Goal: Task Accomplishment & Management: Manage account settings

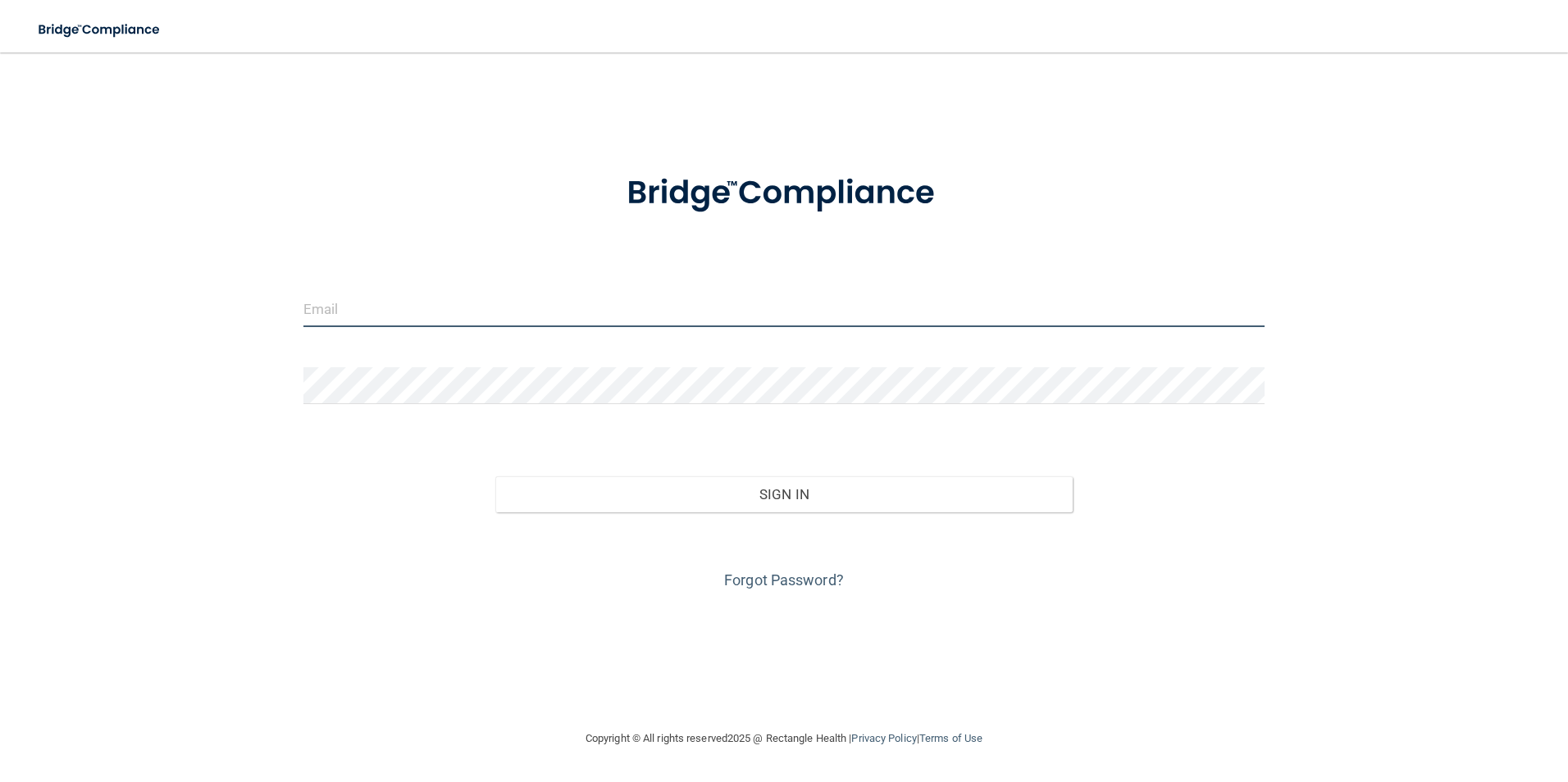
click at [433, 310] on input "email" at bounding box center [784, 309] width 962 height 37
type input "[EMAIL_ADDRESS][DOMAIN_NAME]"
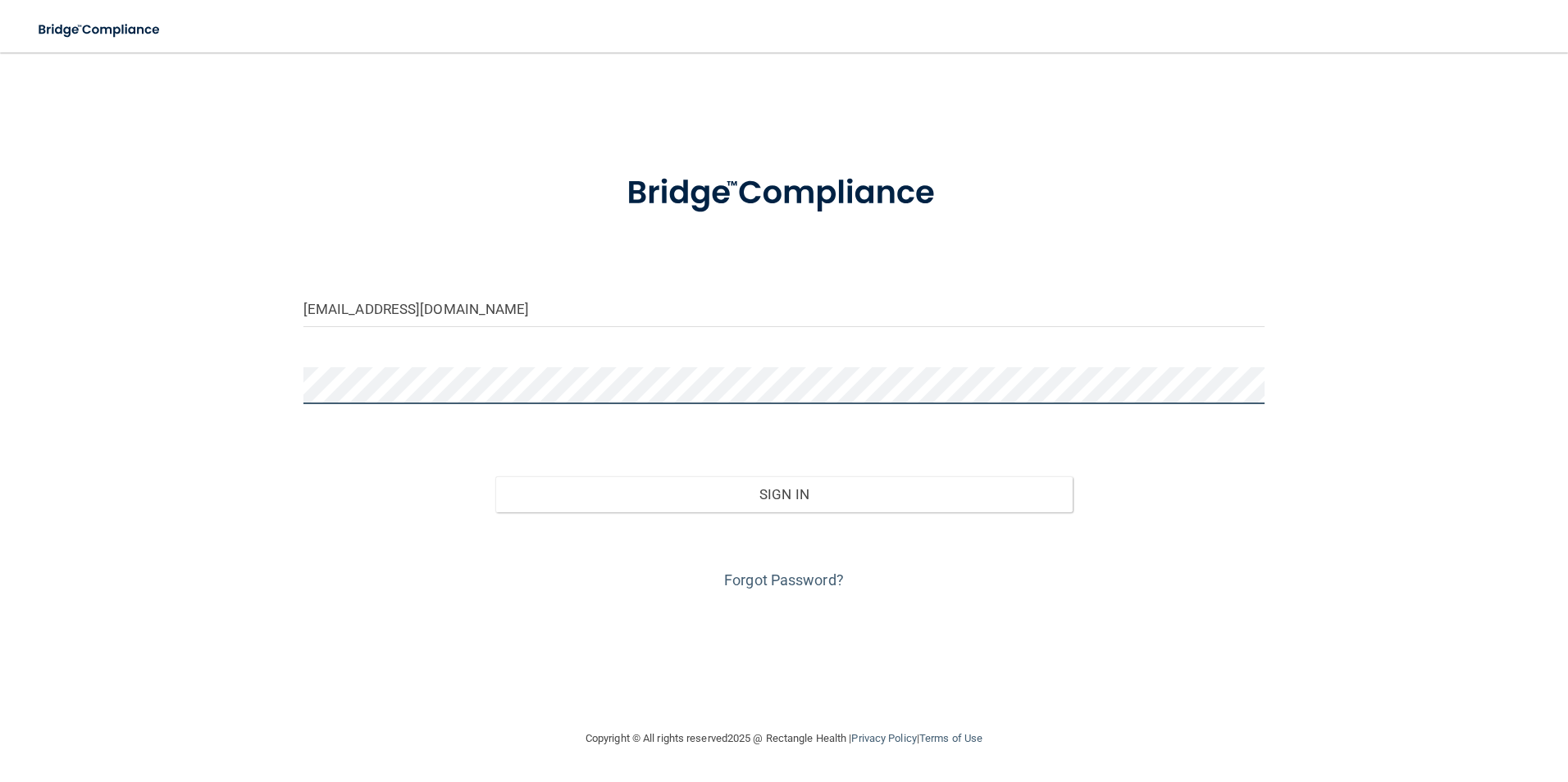
click at [495, 476] on button "Sign In" at bounding box center [783, 494] width 577 height 36
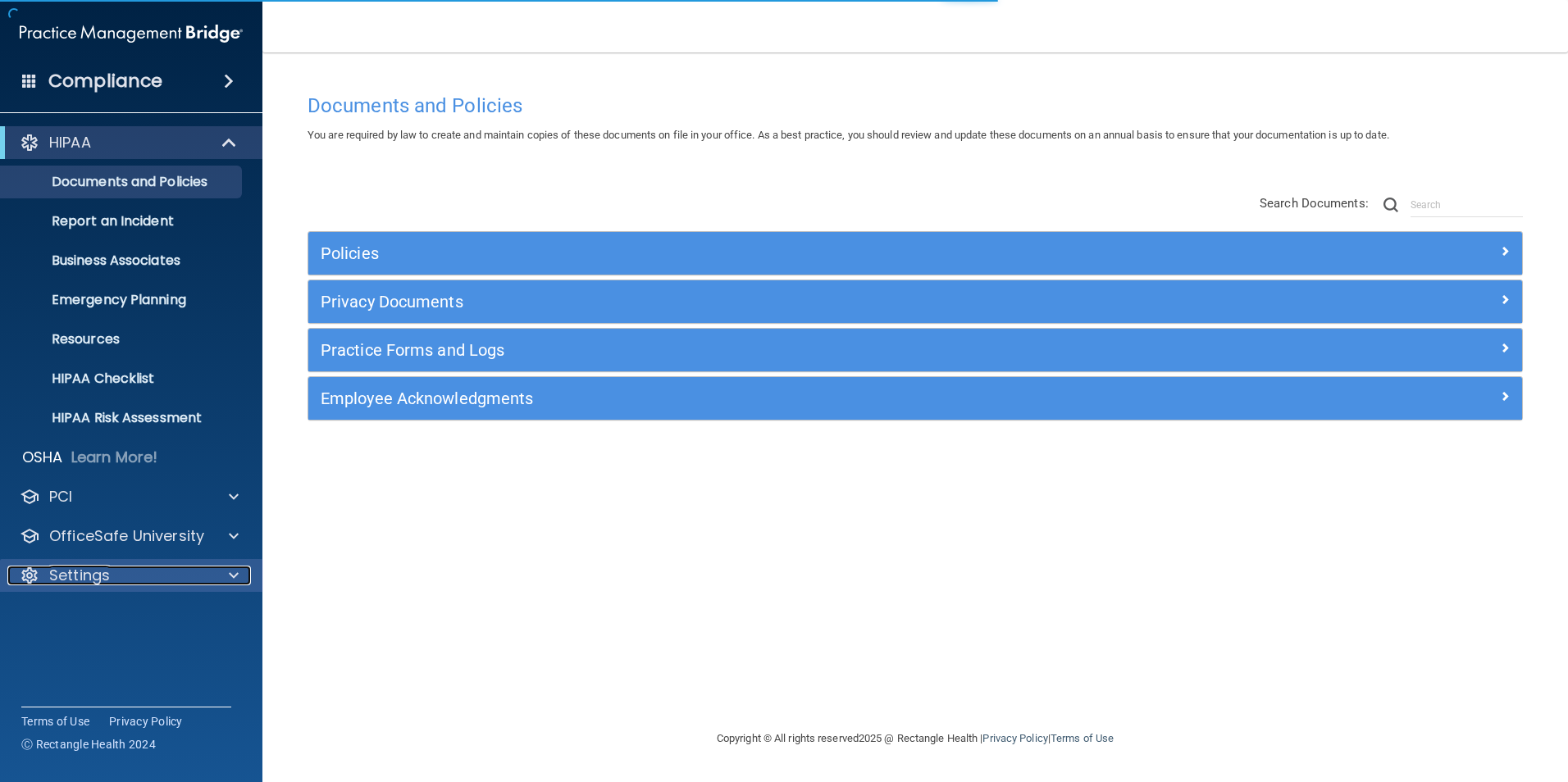
click at [93, 565] on p "Settings" at bounding box center [80, 575] width 61 height 19
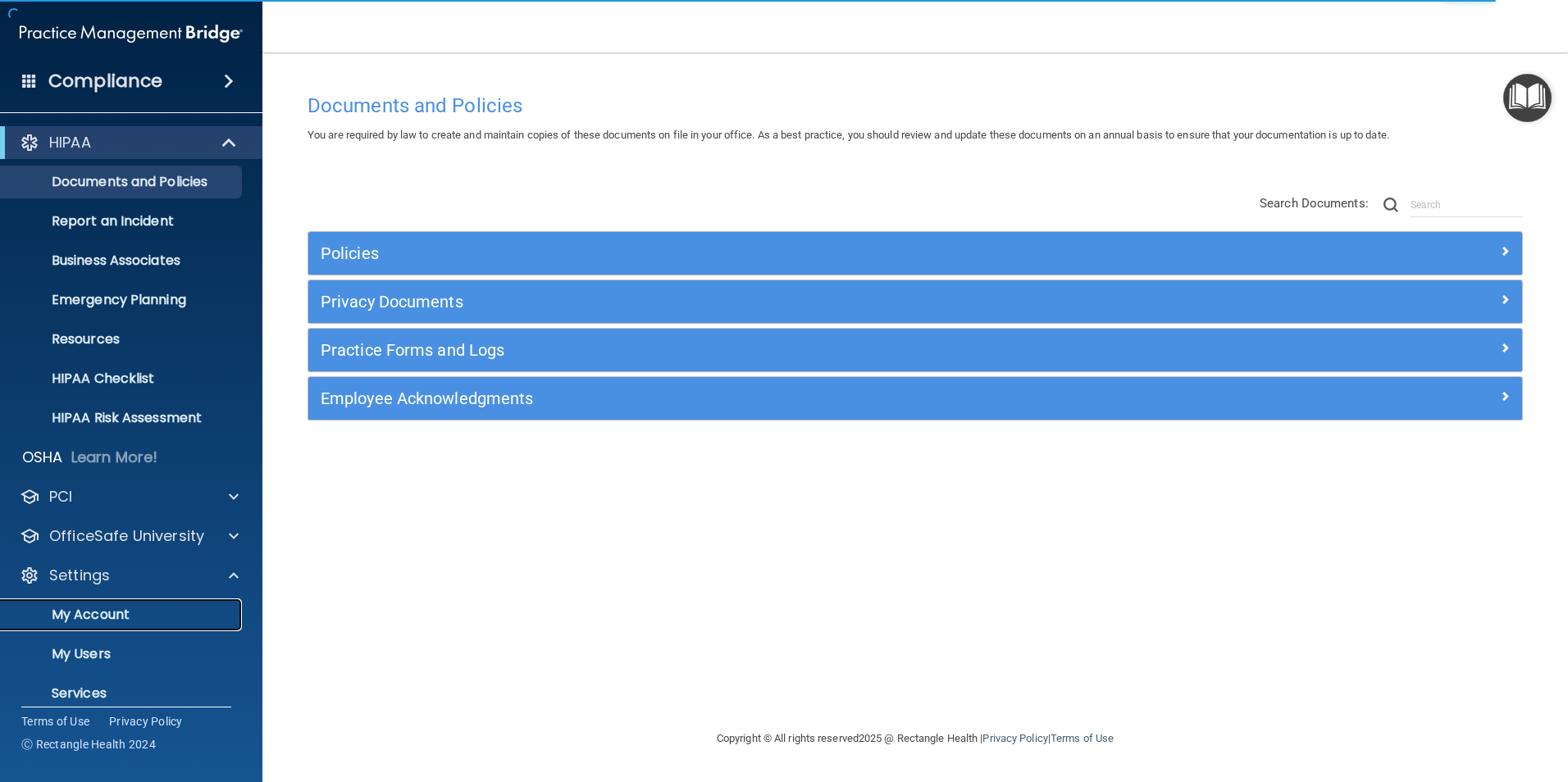
click at [98, 607] on p "My Account" at bounding box center [123, 615] width 224 height 17
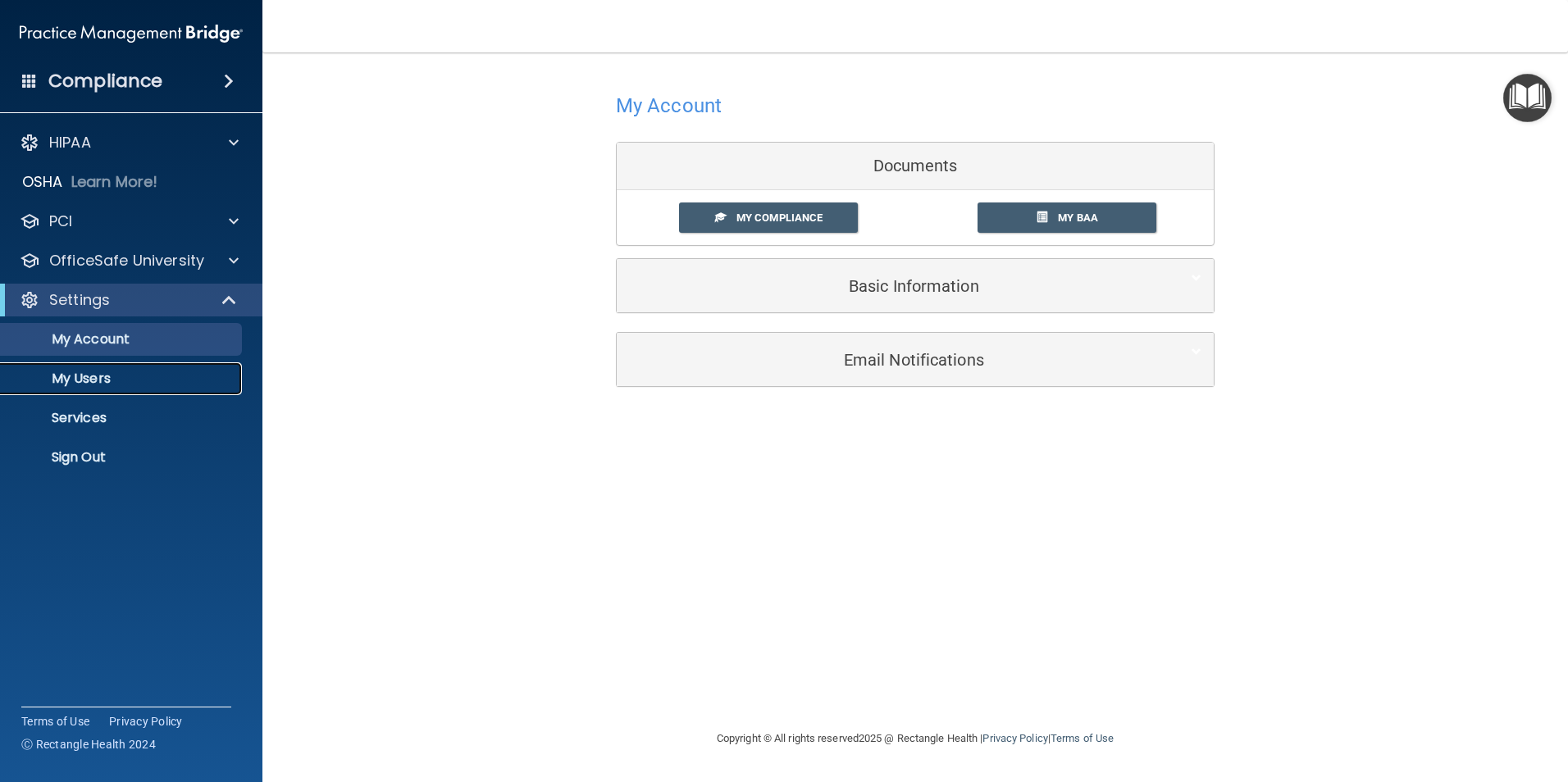
click at [201, 372] on p "My Users" at bounding box center [123, 379] width 224 height 17
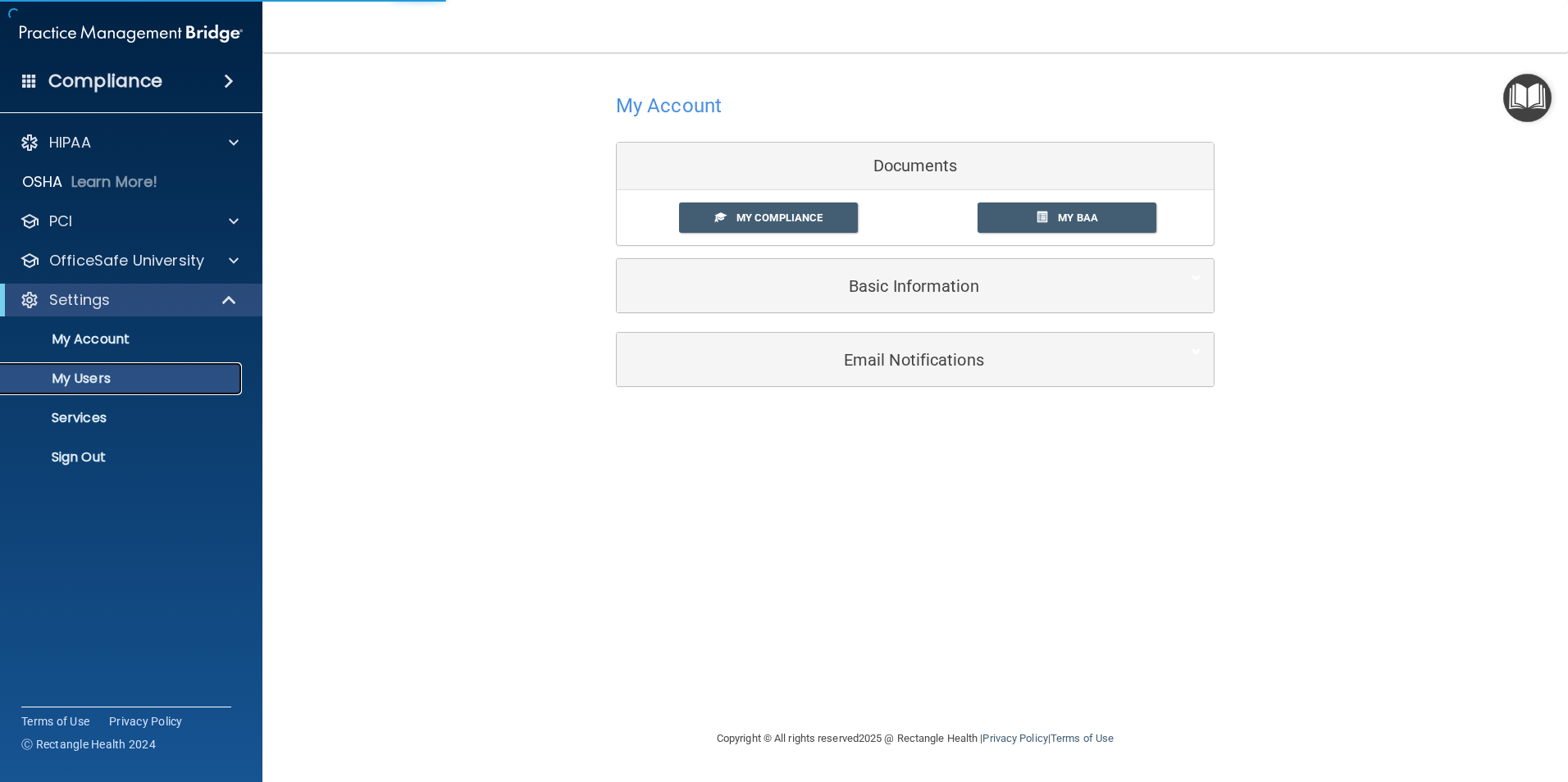
select select "20"
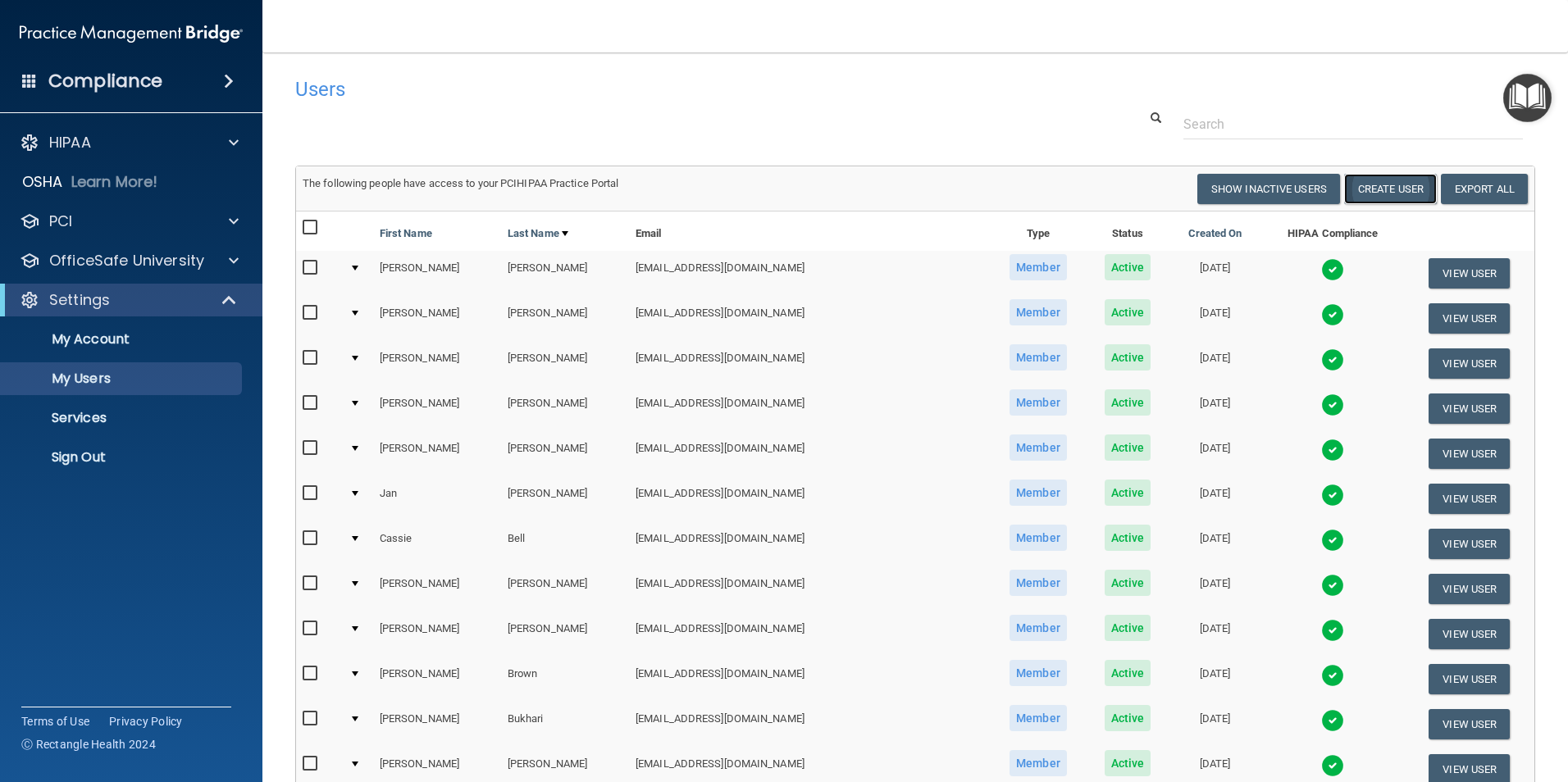
click at [1402, 199] on button "Create User" at bounding box center [1391, 189] width 92 height 30
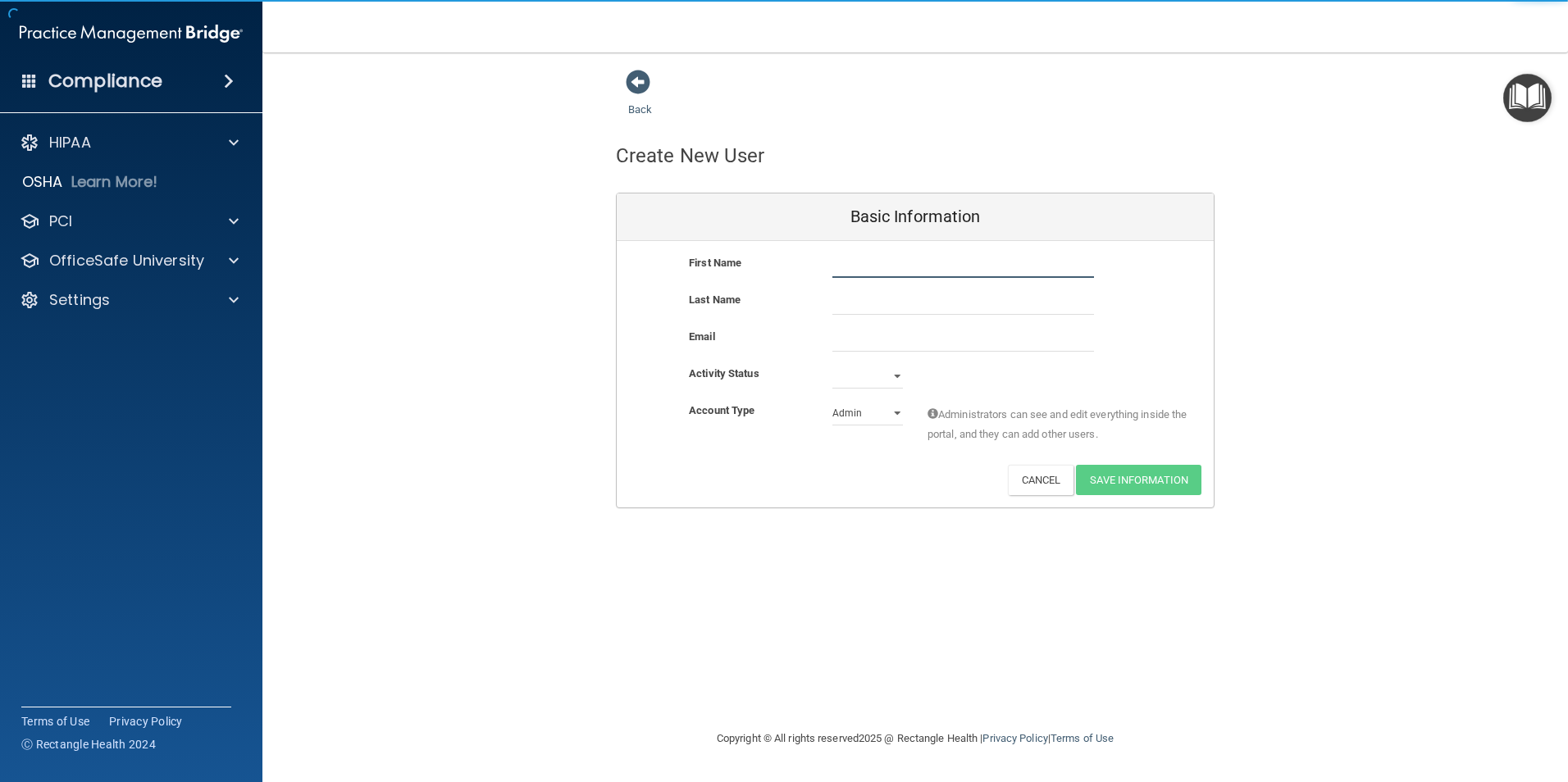
click at [867, 265] on input "text" at bounding box center [963, 265] width 261 height 24
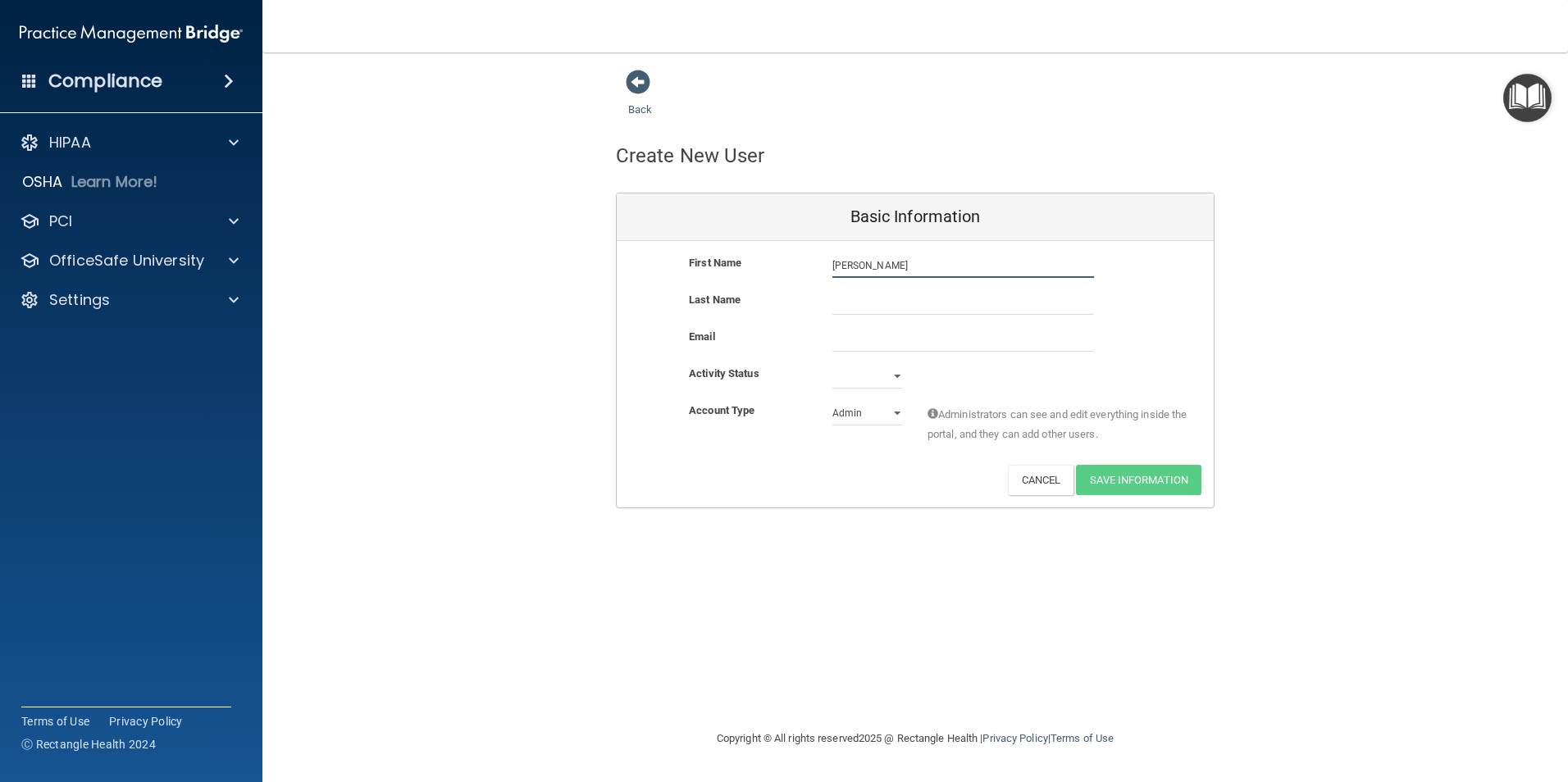
type input "[PERSON_NAME]"
type input "[EMAIL_ADDRESS][DOMAIN_NAME]"
click at [875, 387] on select "Active Inactive" at bounding box center [868, 375] width 71 height 24
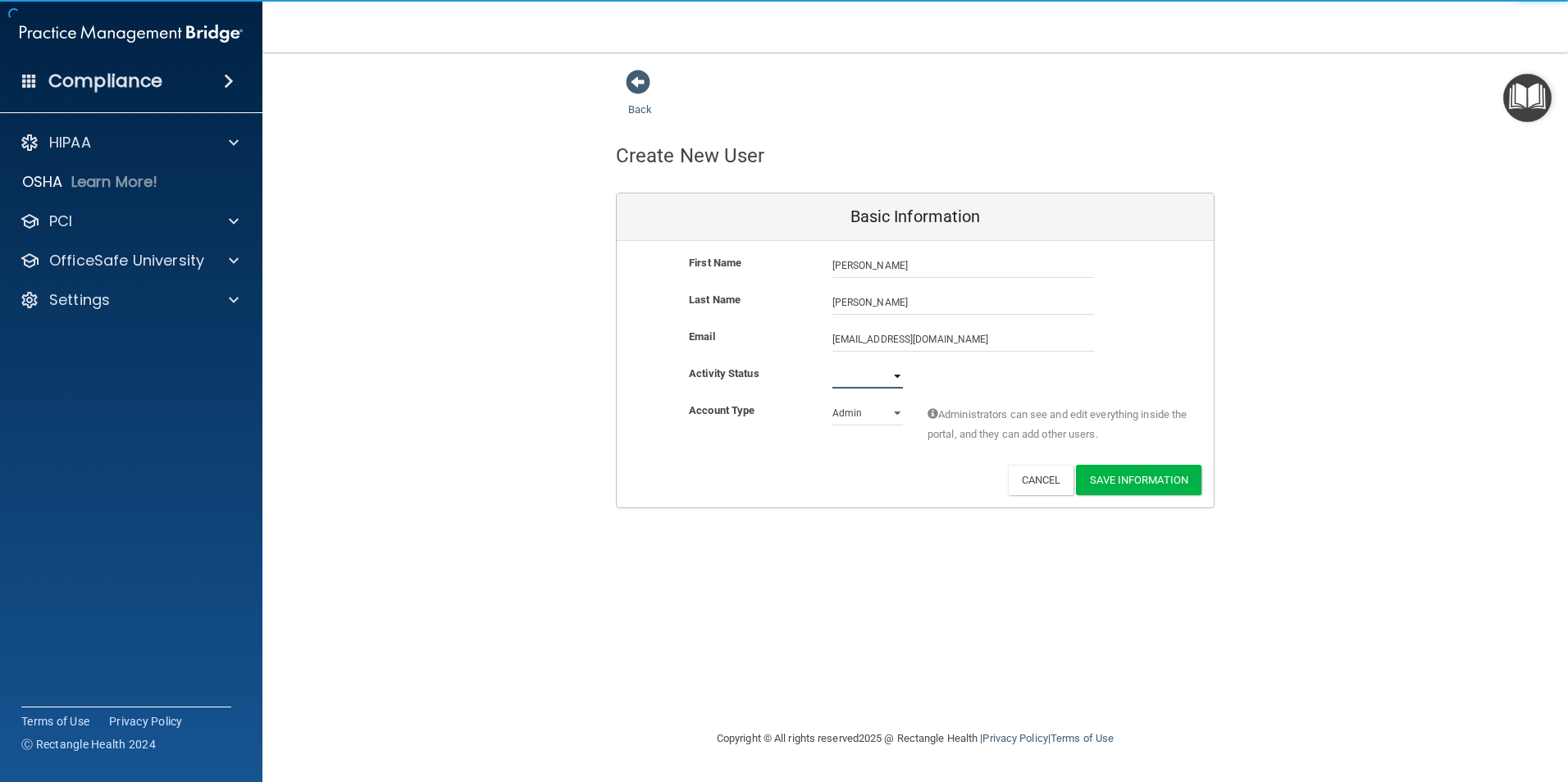
select select "active"
click at [833, 364] on select "Active Inactive" at bounding box center [868, 375] width 71 height 24
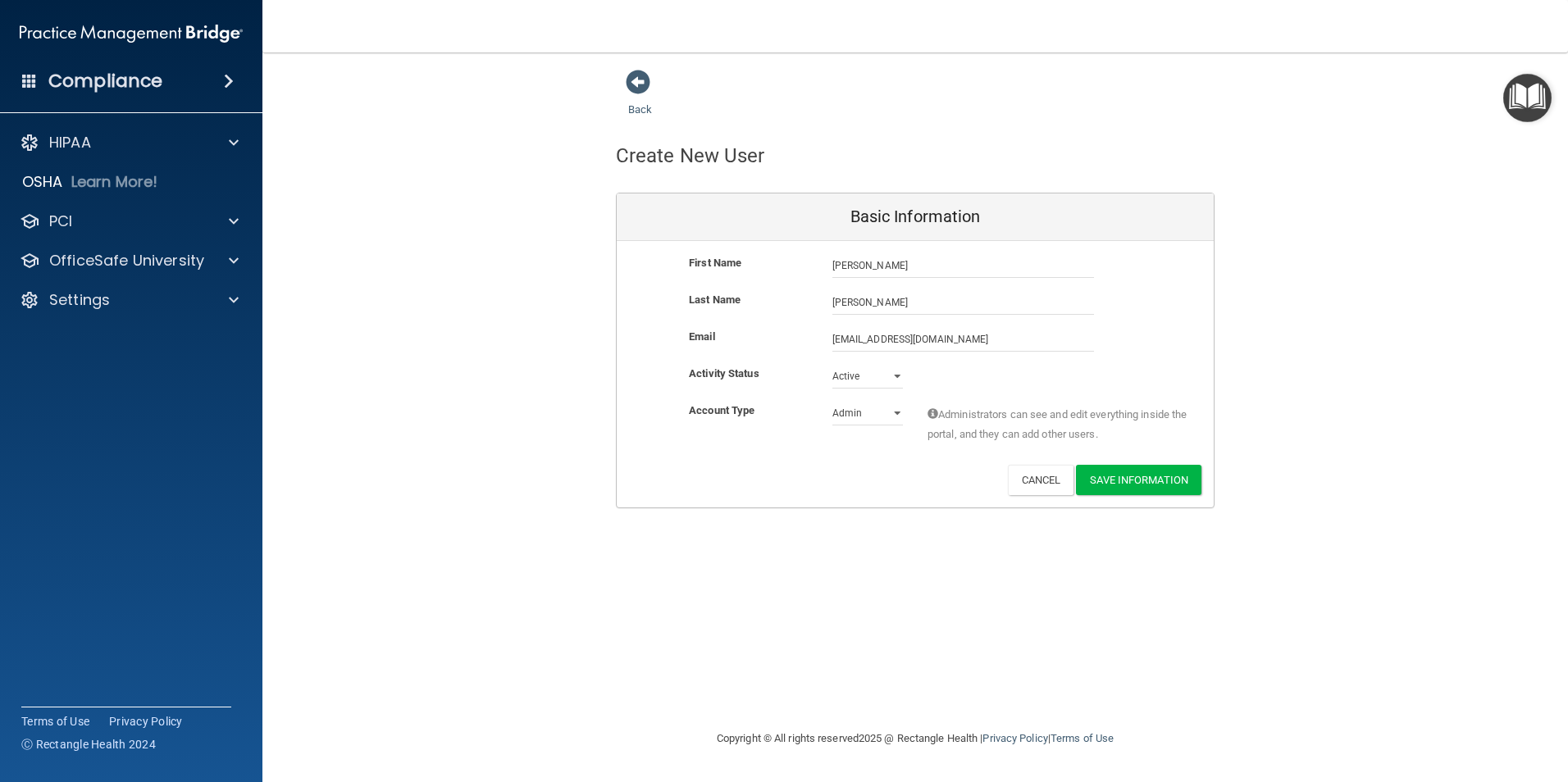
click at [831, 412] on div "Admin Member" at bounding box center [867, 412] width 95 height 24
click at [860, 413] on select "Admin Member" at bounding box center [868, 412] width 71 height 24
select select "practice_member"
click at [833, 401] on select "Admin Member" at bounding box center [868, 412] width 71 height 24
click at [1101, 477] on button "Save Information" at bounding box center [1139, 480] width 125 height 30
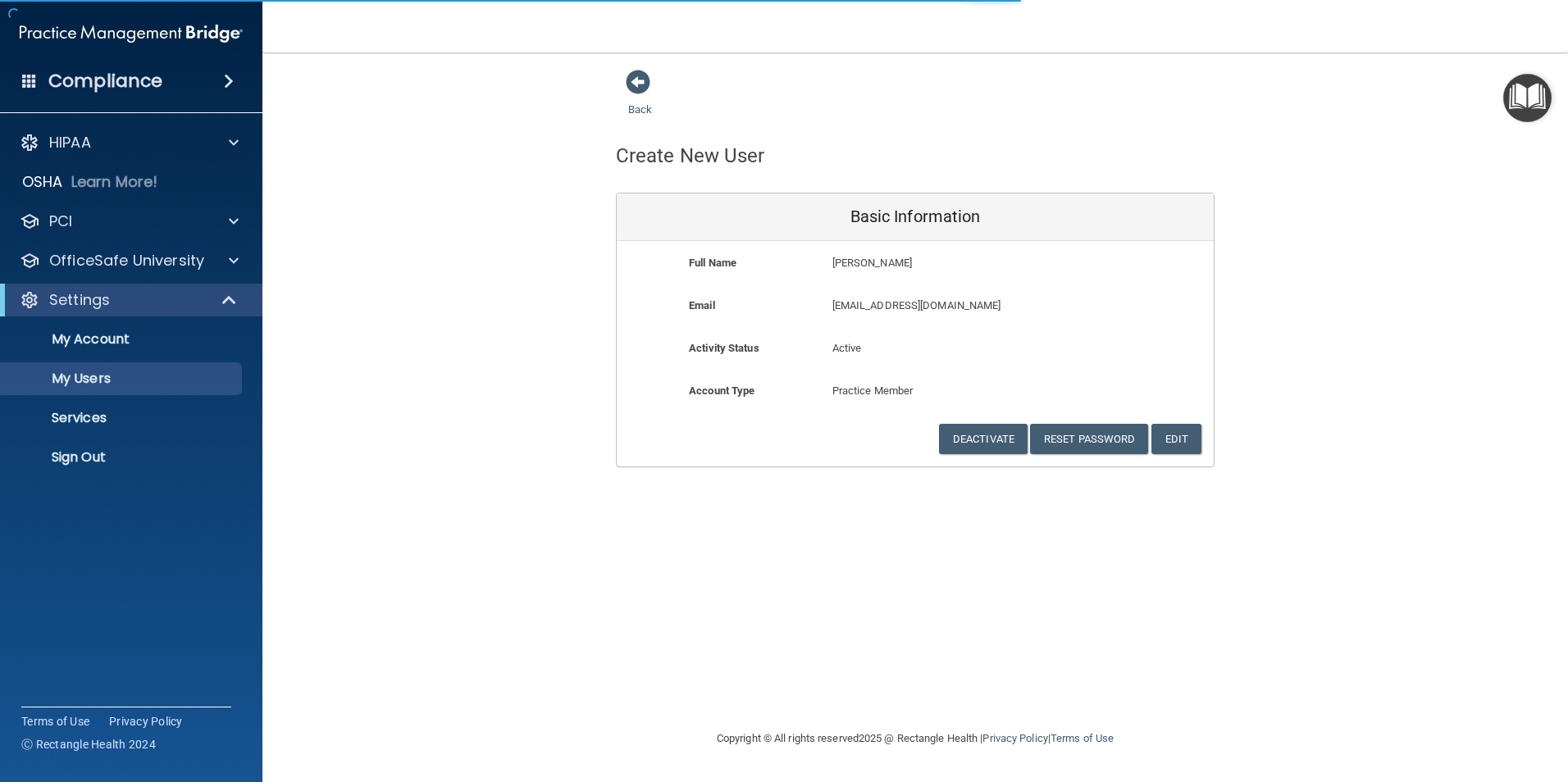
select select "20"
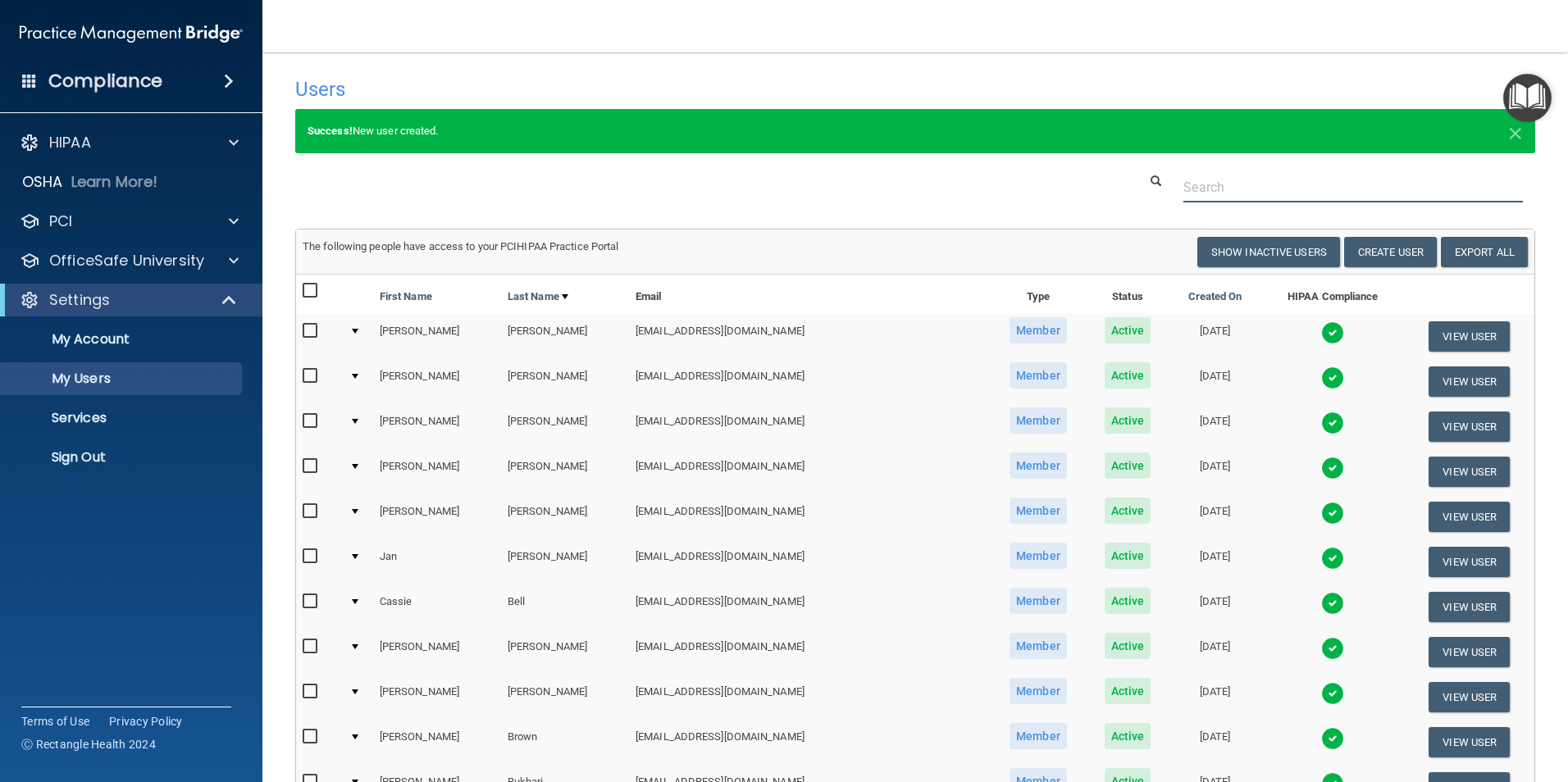
click at [1235, 192] on input "text" at bounding box center [1353, 187] width 339 height 30
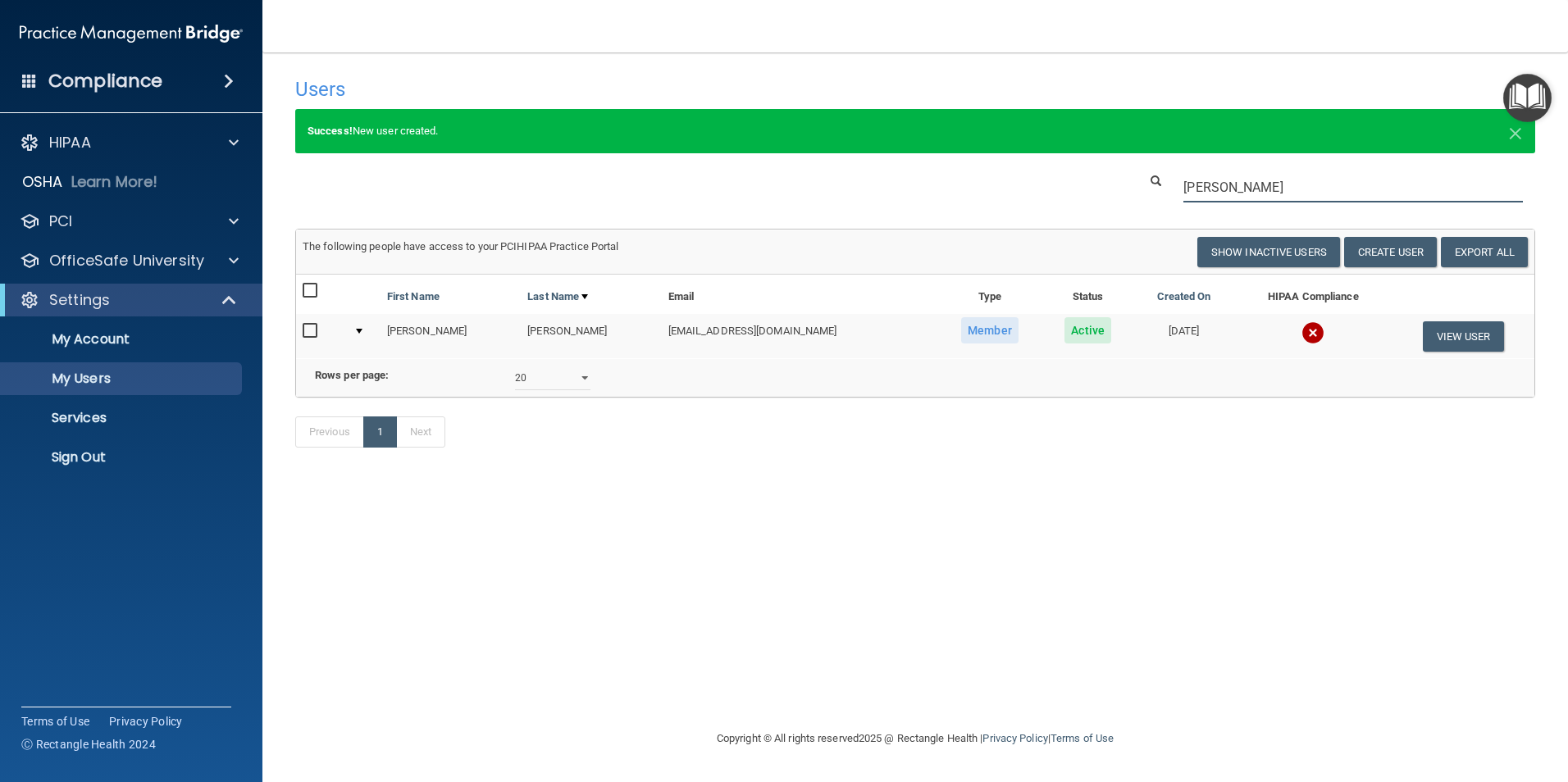
type input "[PERSON_NAME]"
click at [1299, 338] on td at bounding box center [1313, 336] width 157 height 45
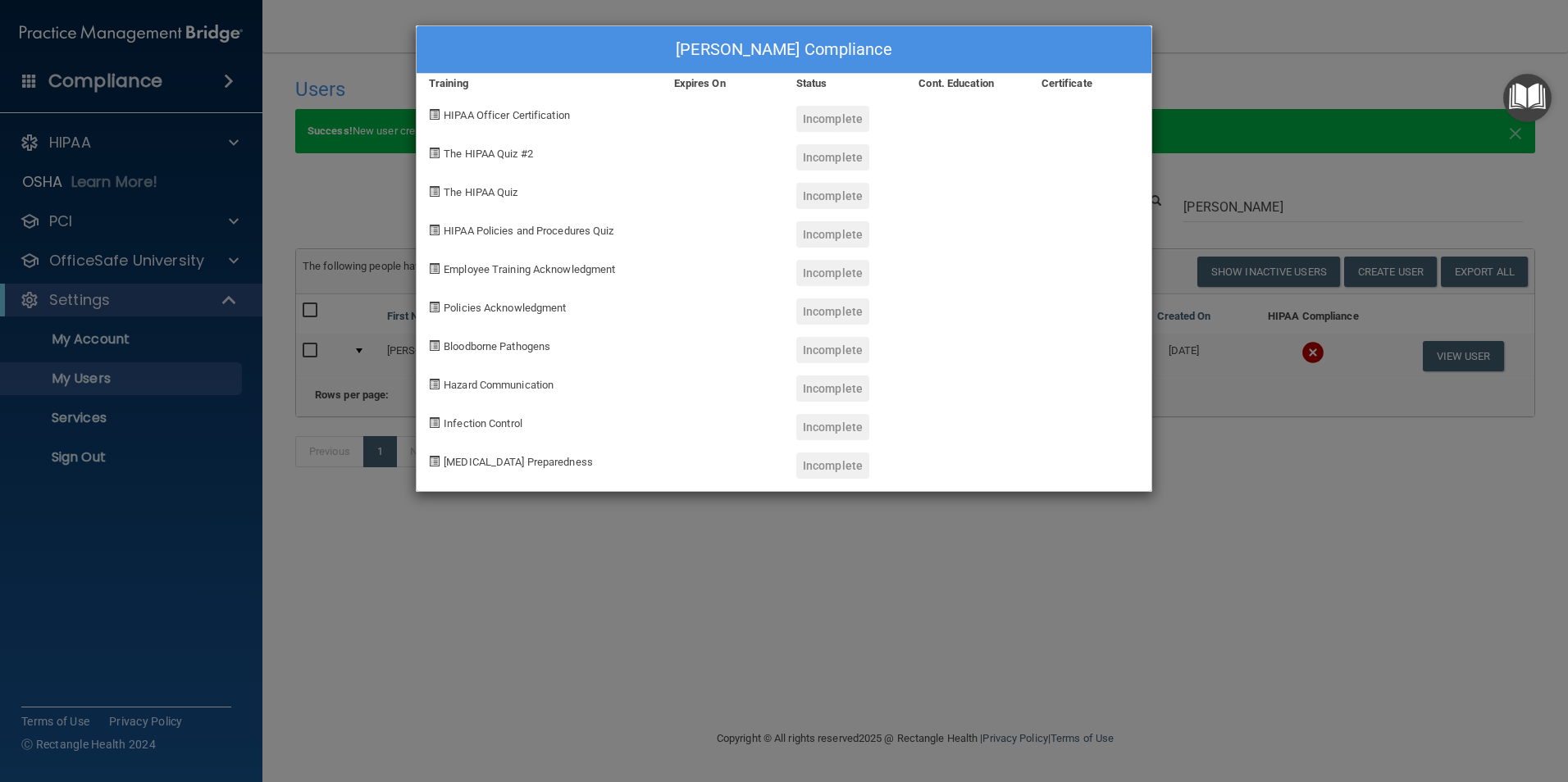
click at [1120, 732] on div "[PERSON_NAME] Compliance Training Expires On Status Cont. Education Certificate…" at bounding box center [784, 391] width 1568 height 782
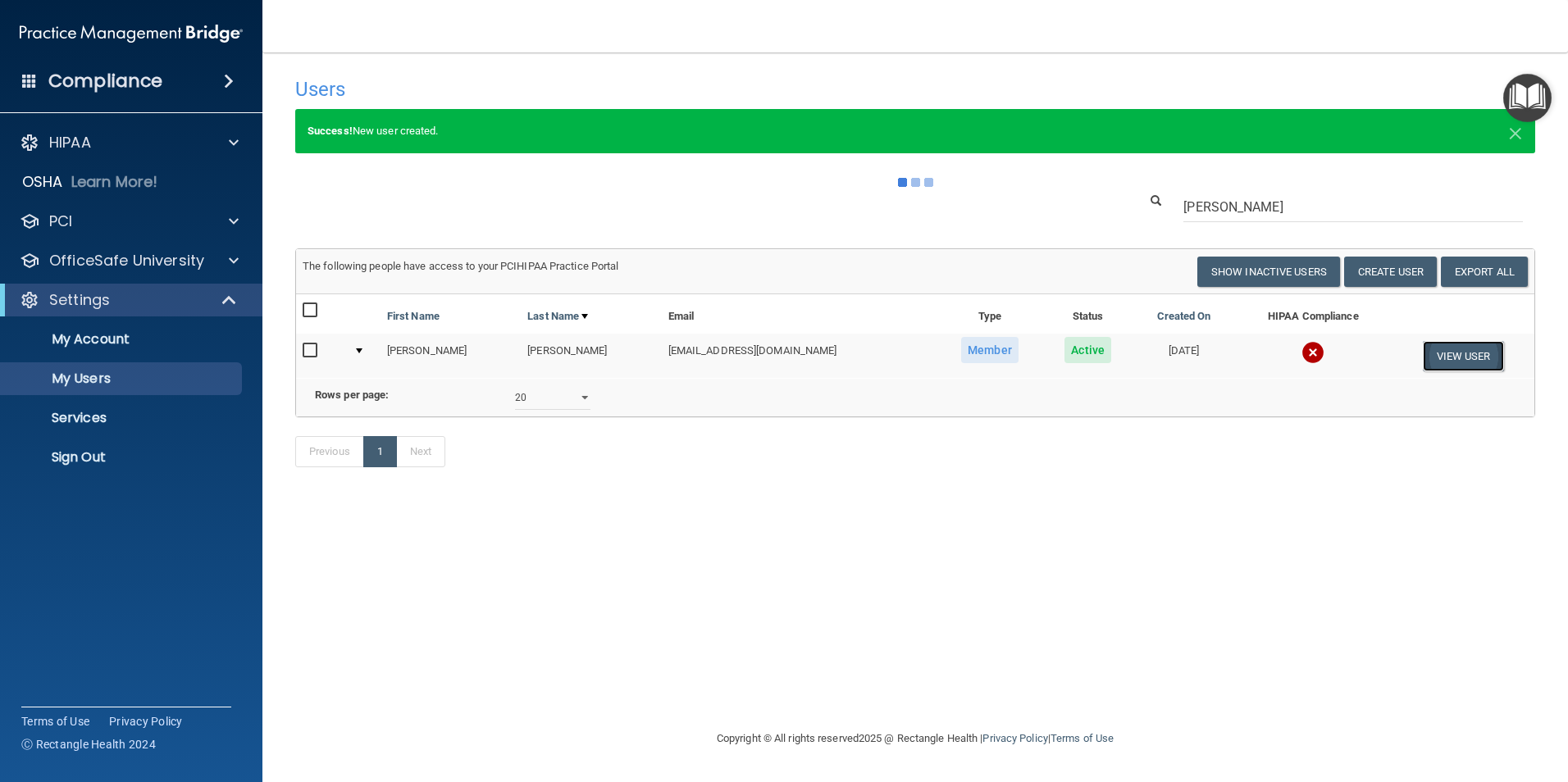
click at [1444, 367] on button "View User" at bounding box center [1463, 356] width 82 height 30
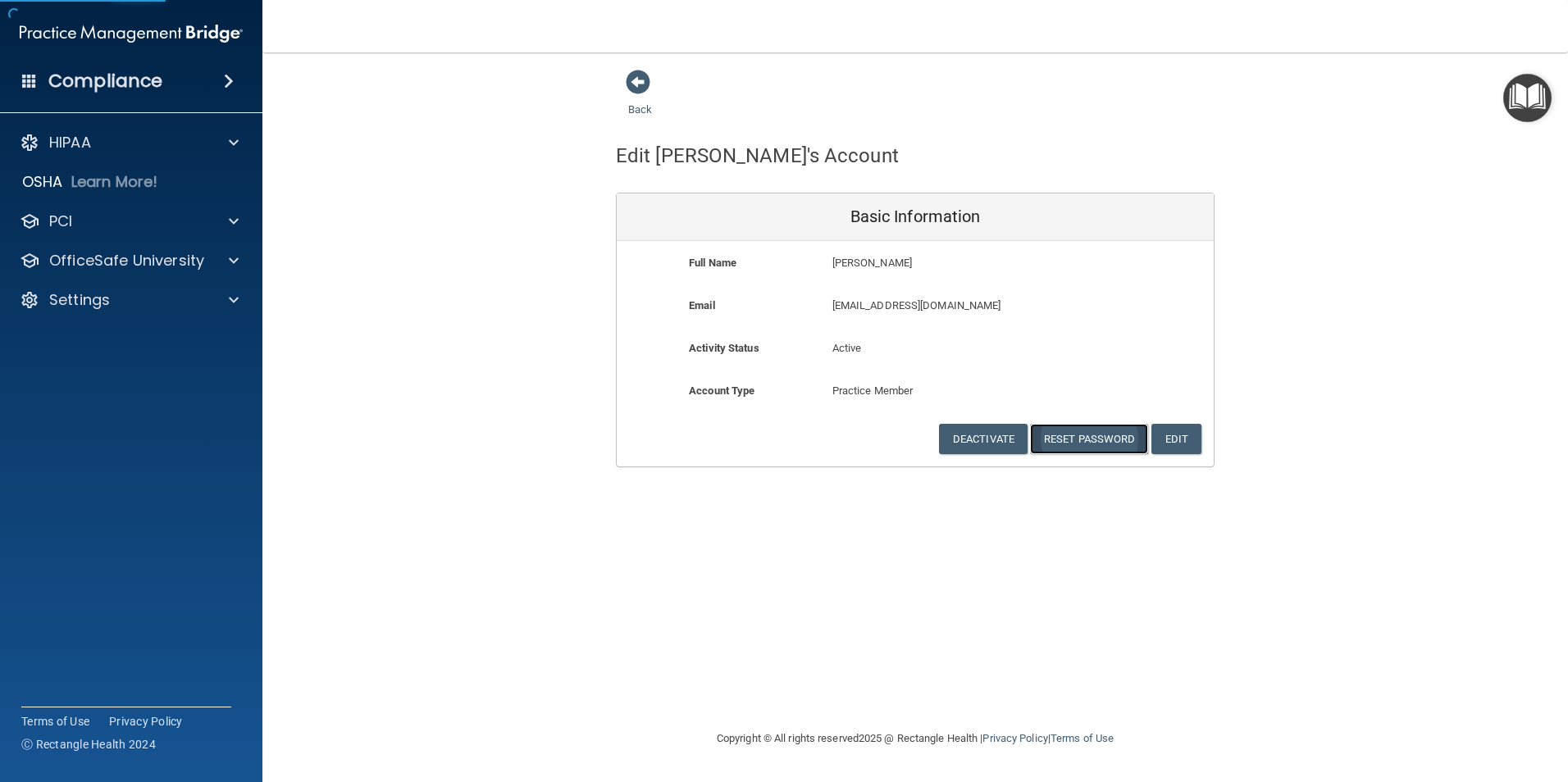
click at [1055, 438] on button "Reset Password" at bounding box center [1089, 439] width 118 height 30
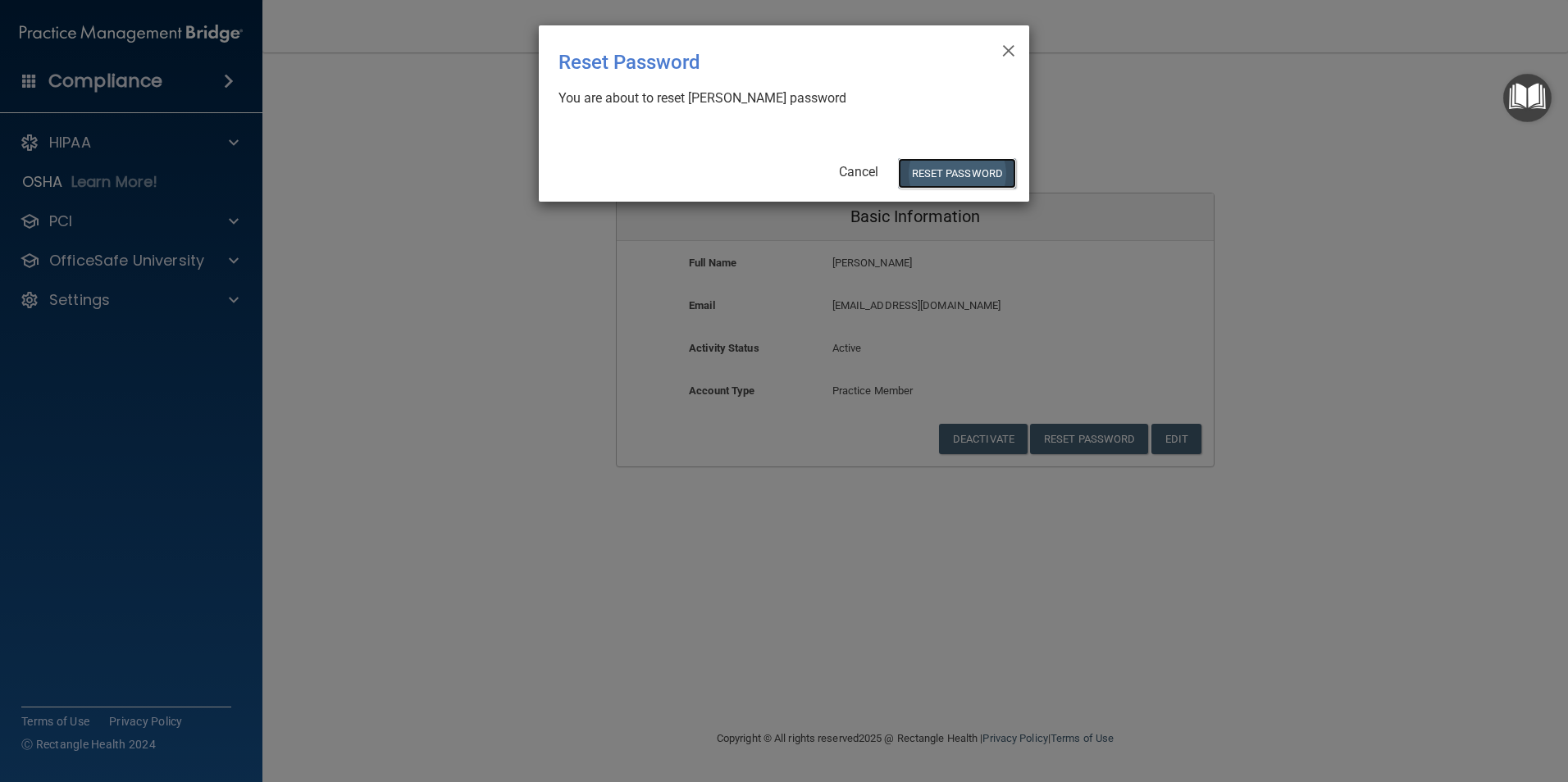
click at [923, 172] on button "Reset Password" at bounding box center [957, 173] width 118 height 30
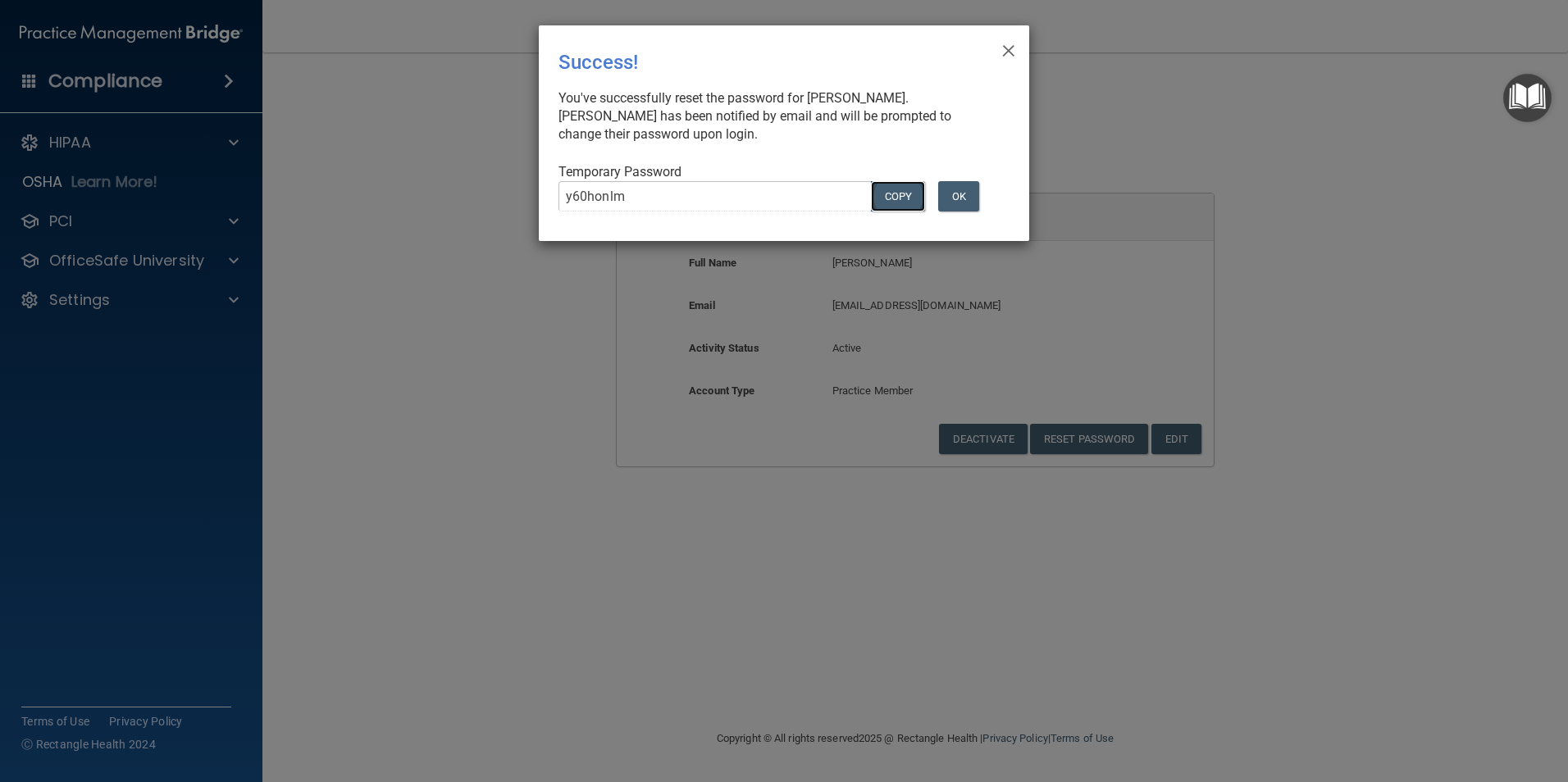
click at [889, 192] on button "COPY" at bounding box center [898, 197] width 54 height 30
click at [979, 197] on button "OK" at bounding box center [959, 197] width 41 height 30
